Goal: Task Accomplishment & Management: Manage account settings

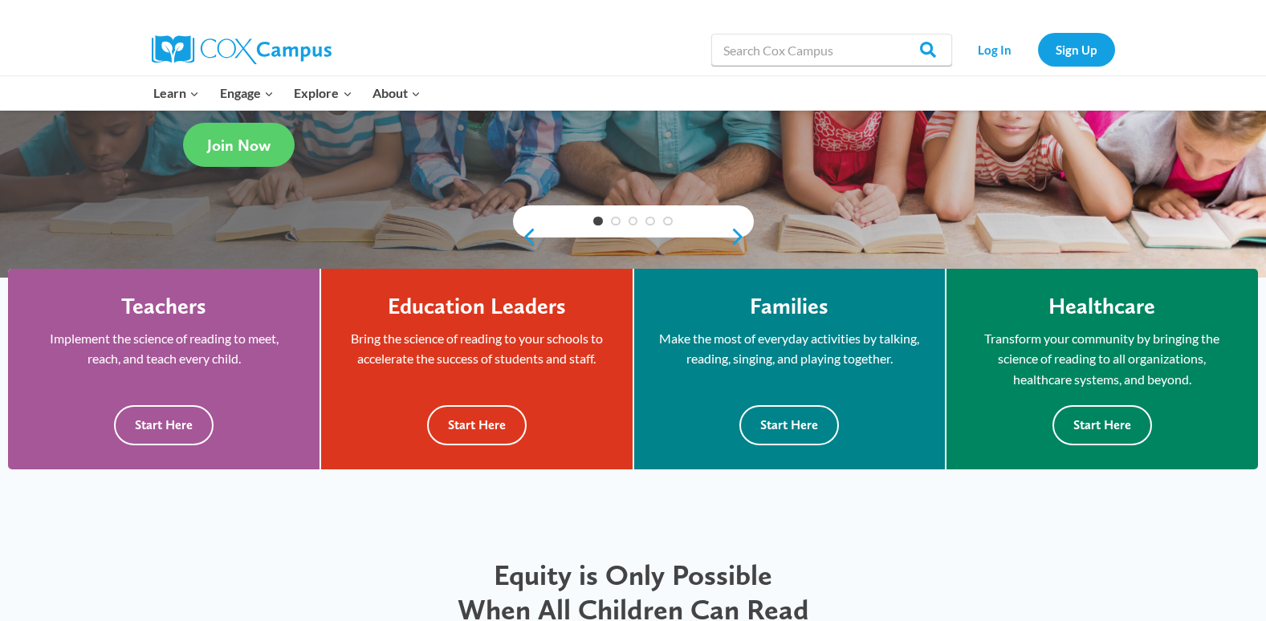
scroll to position [80, 0]
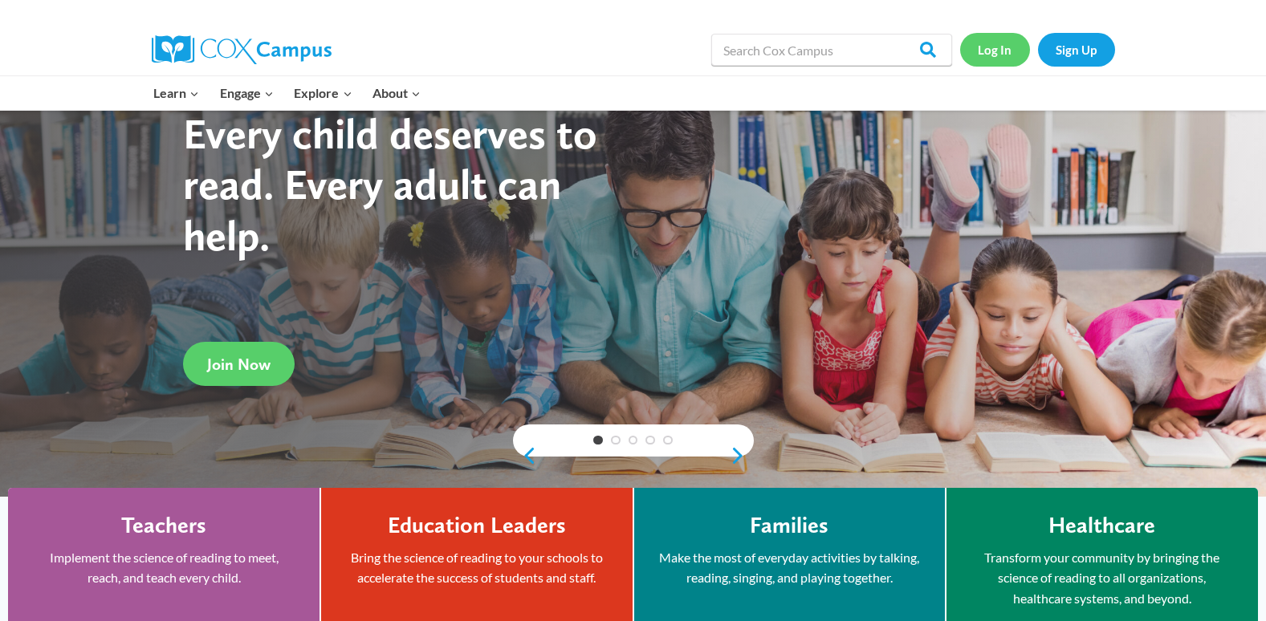
click at [981, 51] on link "Log In" at bounding box center [995, 49] width 70 height 33
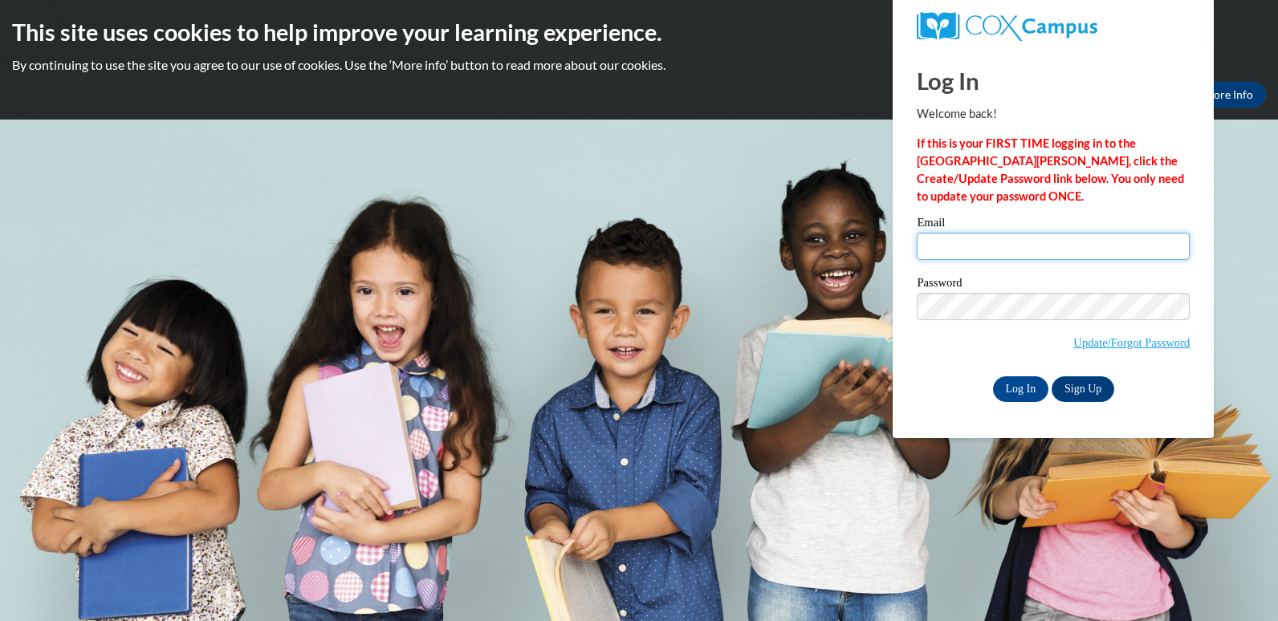
click at [1051, 238] on input "Email" at bounding box center [1052, 246] width 273 height 27
type input "mitchell.keyonda@yahoo.com"
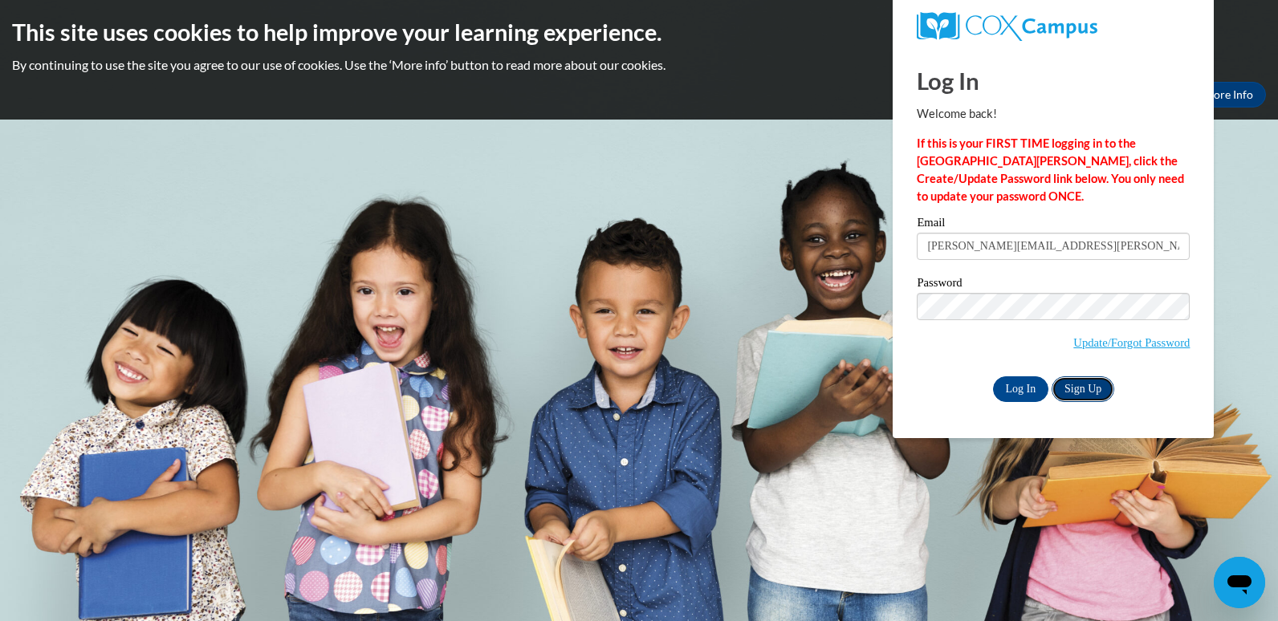
click at [1091, 384] on link "Sign Up" at bounding box center [1082, 389] width 63 height 26
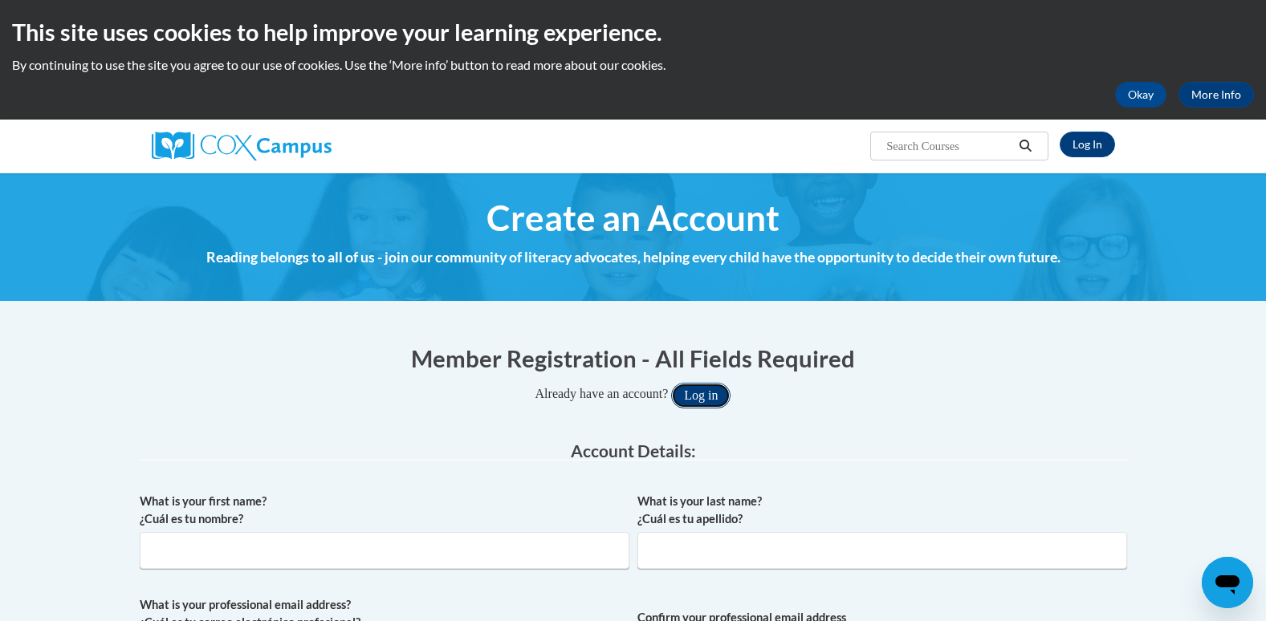
click at [699, 393] on button "Log in" at bounding box center [700, 396] width 59 height 26
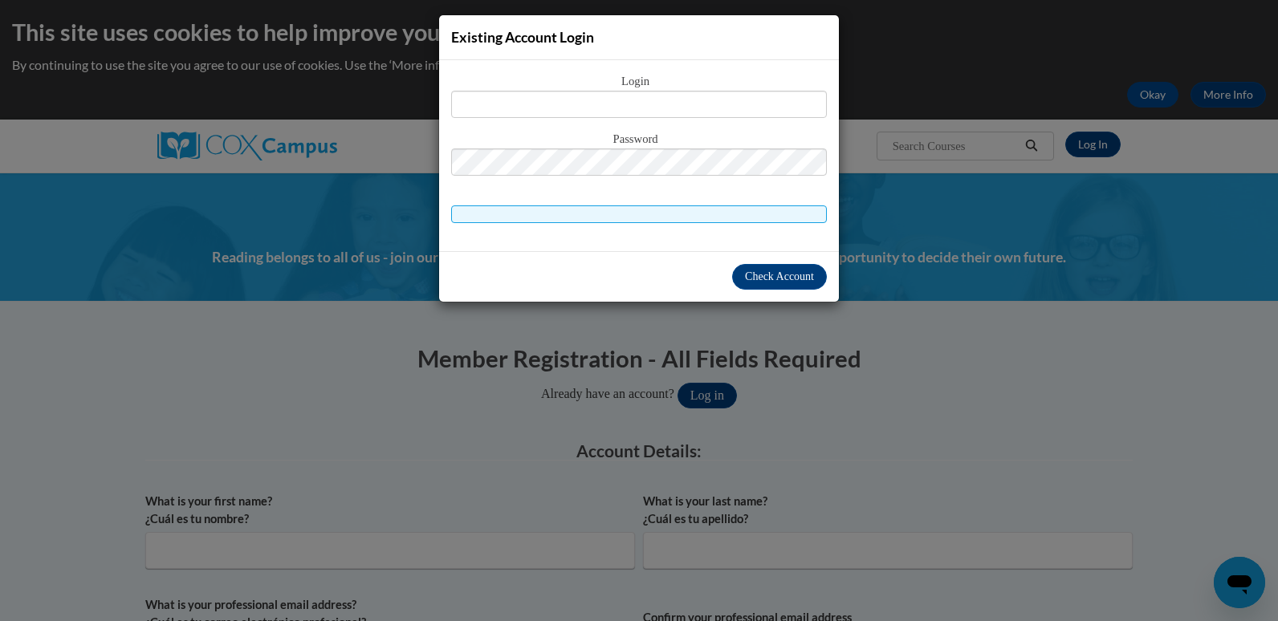
click at [965, 166] on div "Existing Account Login Login Password" at bounding box center [639, 310] width 1278 height 621
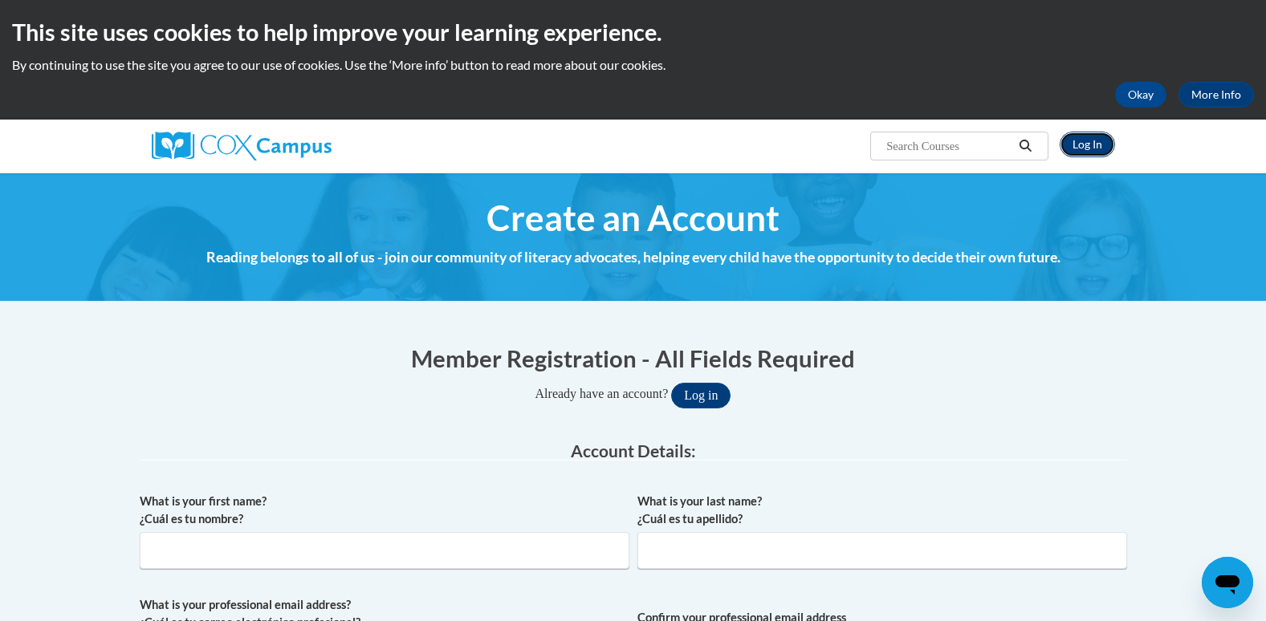
click at [1075, 141] on link "Log In" at bounding box center [1086, 145] width 55 height 26
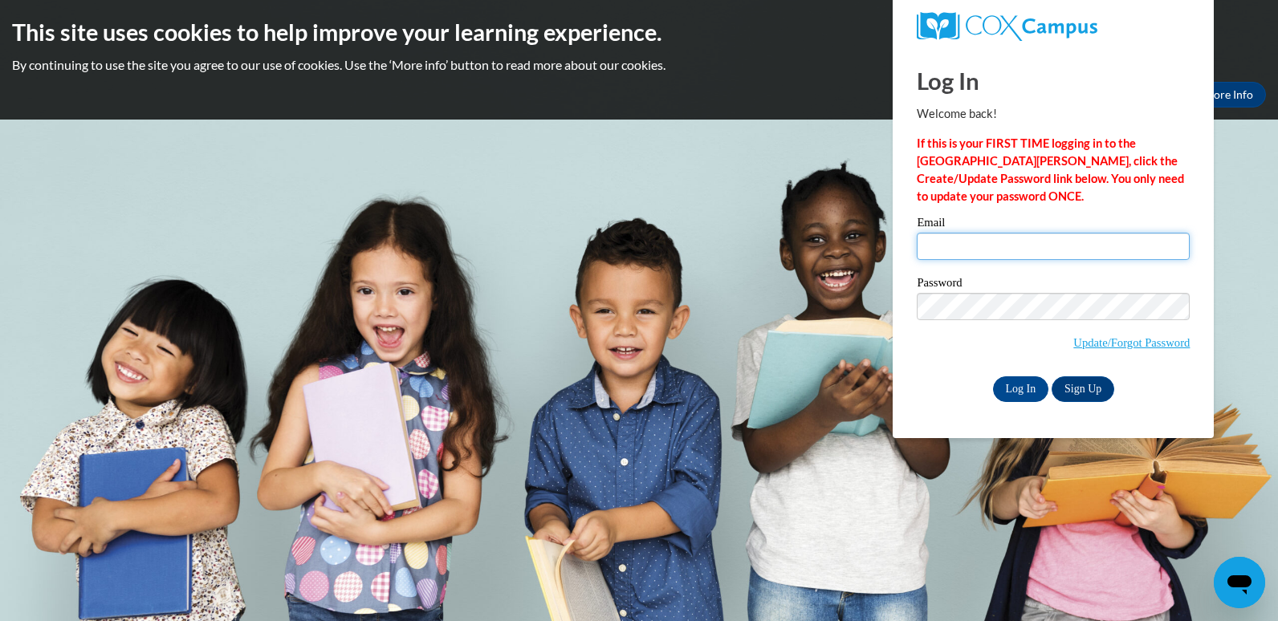
type input "mitchell.keyonda@yahoo.com"
click at [1008, 382] on input "Log In" at bounding box center [1021, 389] width 56 height 26
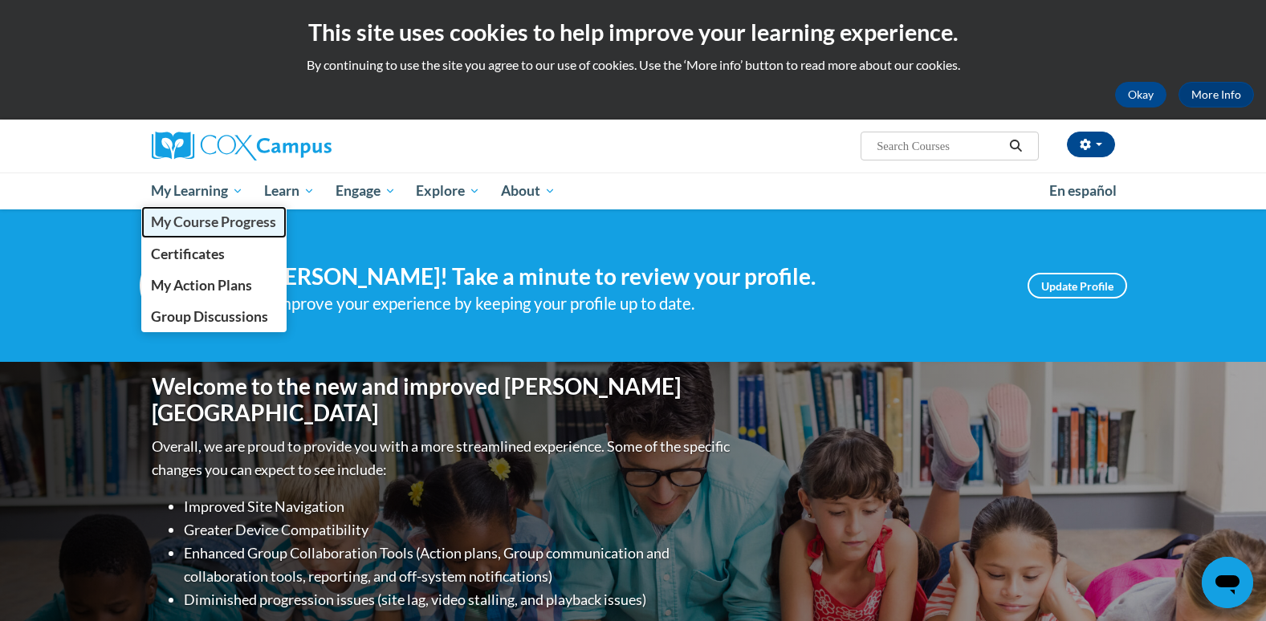
click at [263, 226] on span "My Course Progress" at bounding box center [213, 221] width 125 height 17
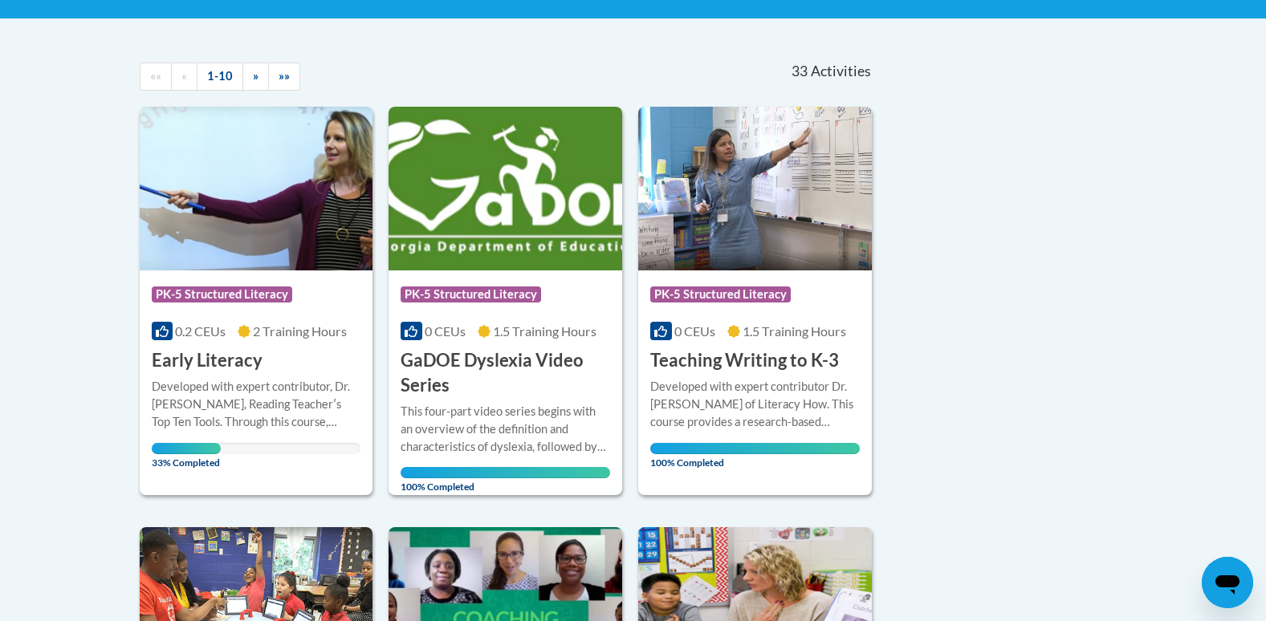
scroll to position [321, 0]
